Goal: Obtain resource: Obtain resource

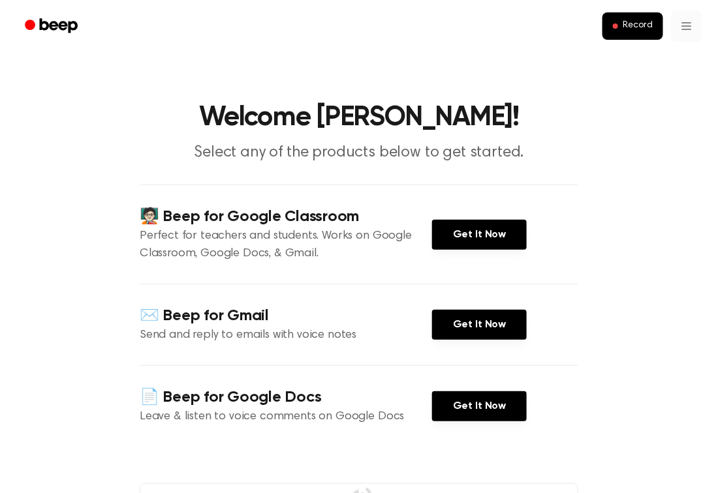
click at [684, 25] on html "Record Welcome OSCAR! Select any of the products below to get started. 🧑🏻‍🏫 Bee…" at bounding box center [359, 483] width 718 height 966
click at [473, 329] on html "Record Welcome OSCAR! Select any of the products below to get started. 🧑🏻‍🏫 Bee…" at bounding box center [359, 483] width 718 height 966
click at [486, 332] on link "Get It Now" at bounding box center [479, 325] width 95 height 30
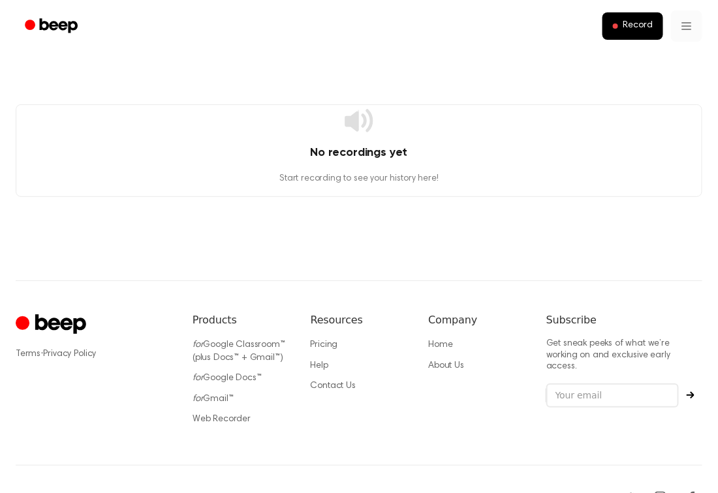
click at [684, 34] on html "Record No recordings yet Start recording to see your history here! ⚠️ We are ex…" at bounding box center [359, 264] width 718 height 529
click at [354, 117] on html "Record No recordings yet Start recording to see your history here! ⚠️ We are ex…" at bounding box center [359, 264] width 718 height 529
click at [558, 384] on input "email" at bounding box center [612, 396] width 132 height 25
click at [683, 384] on div at bounding box center [624, 396] width 156 height 25
